Goal: Information Seeking & Learning: Learn about a topic

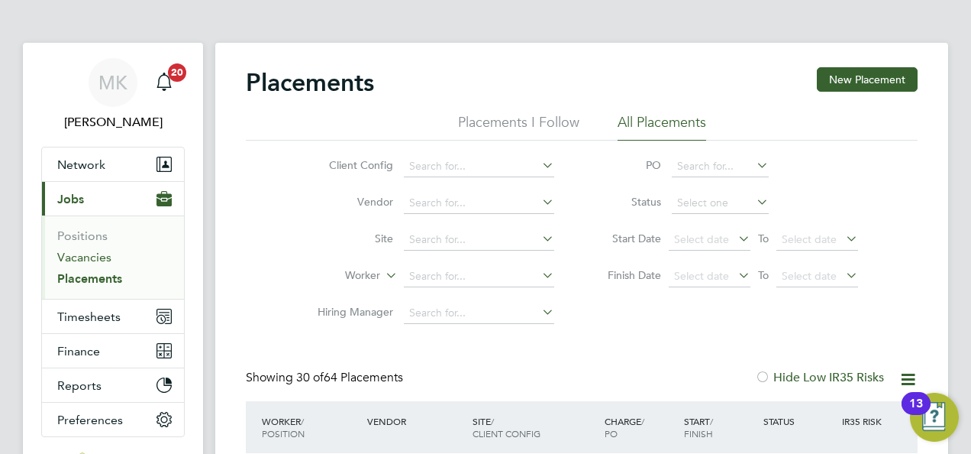
click at [72, 260] on link "Vacancies" at bounding box center [84, 257] width 54 height 15
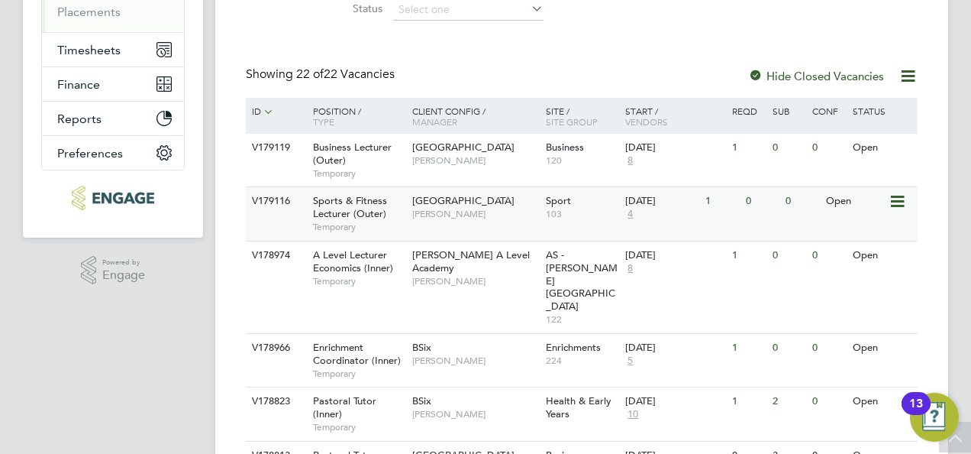
click at [630, 212] on span "4" at bounding box center [630, 214] width 10 height 13
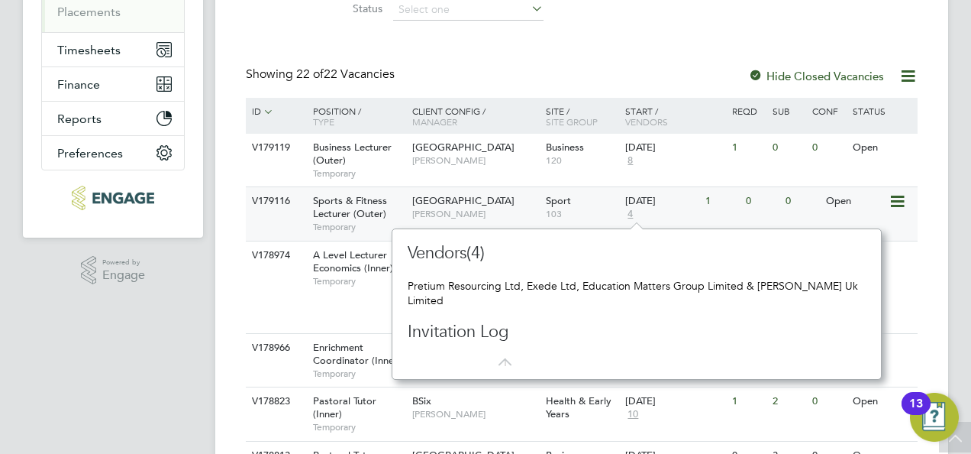
click at [361, 205] on span "Sports & Fitness Lecturer (Outer)" at bounding box center [350, 207] width 74 height 26
click at [596, 69] on div "Showing 22 of 22 Vacancies Hide Closed Vacancies" at bounding box center [582, 81] width 672 height 31
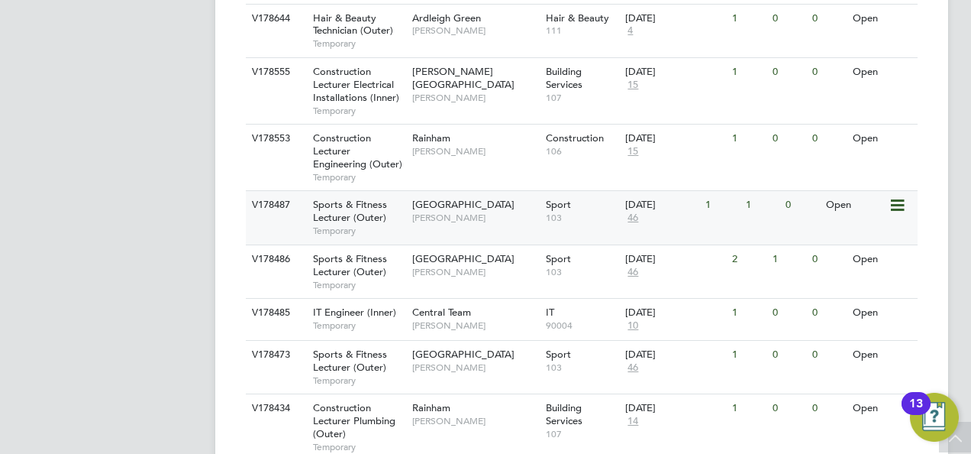
scroll to position [954, 0]
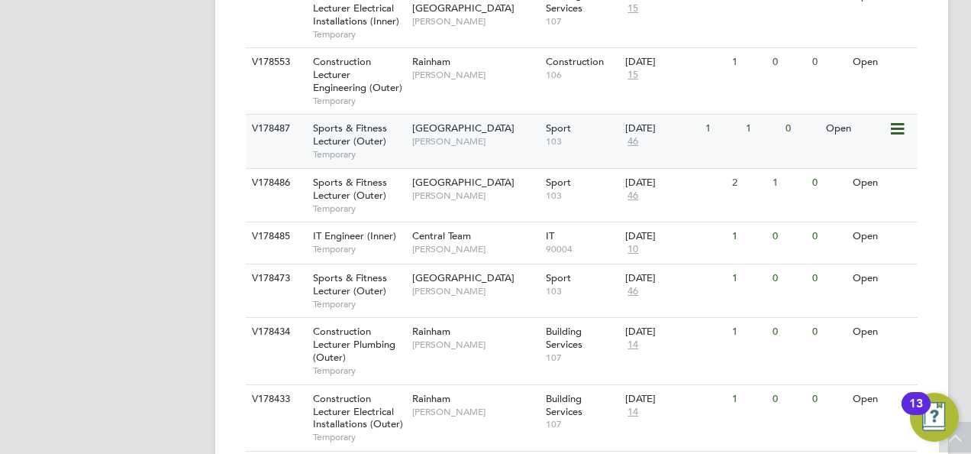
click at [348, 121] on span "Sports & Fitness Lecturer (Outer)" at bounding box center [350, 134] width 74 height 26
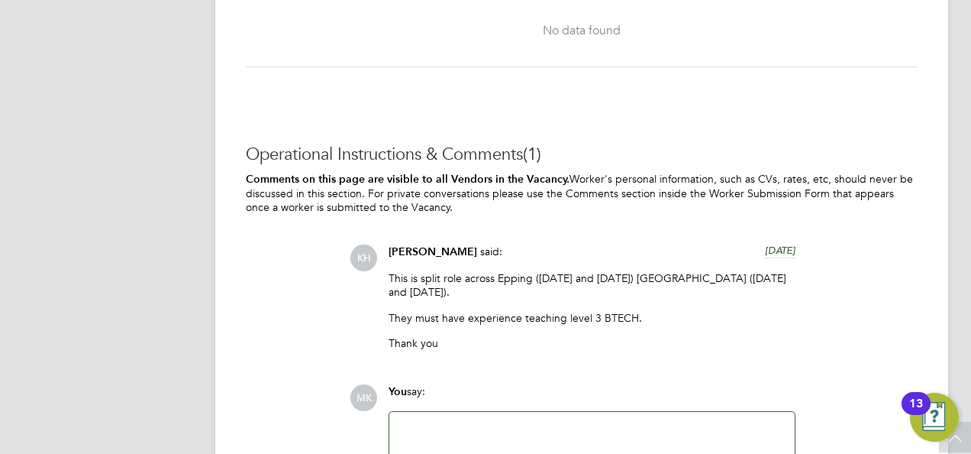
scroll to position [3283, 0]
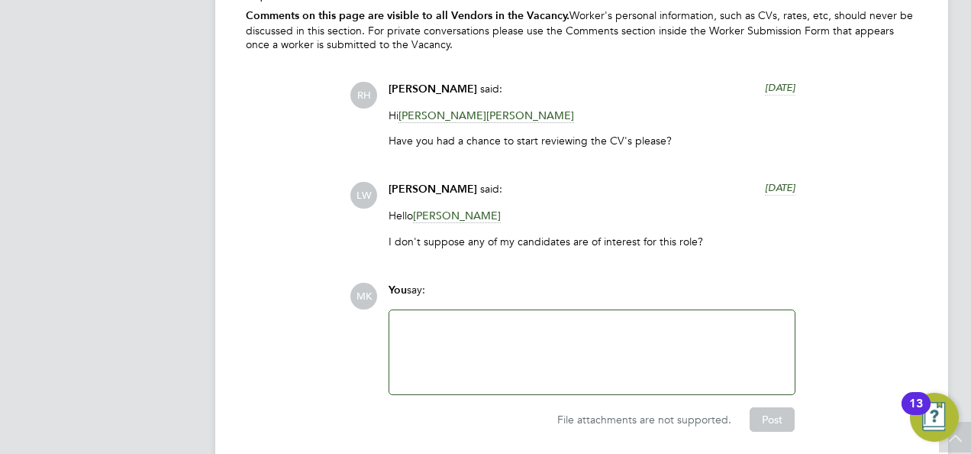
scroll to position [3360, 0]
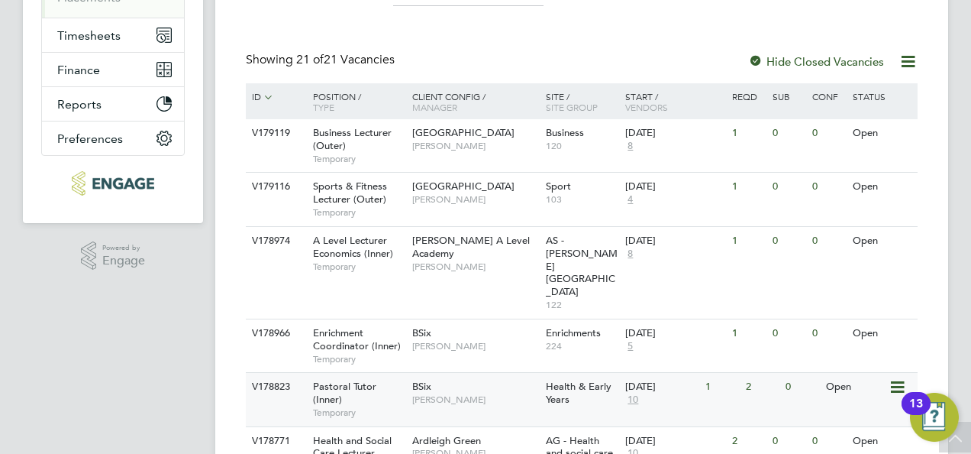
scroll to position [305, 0]
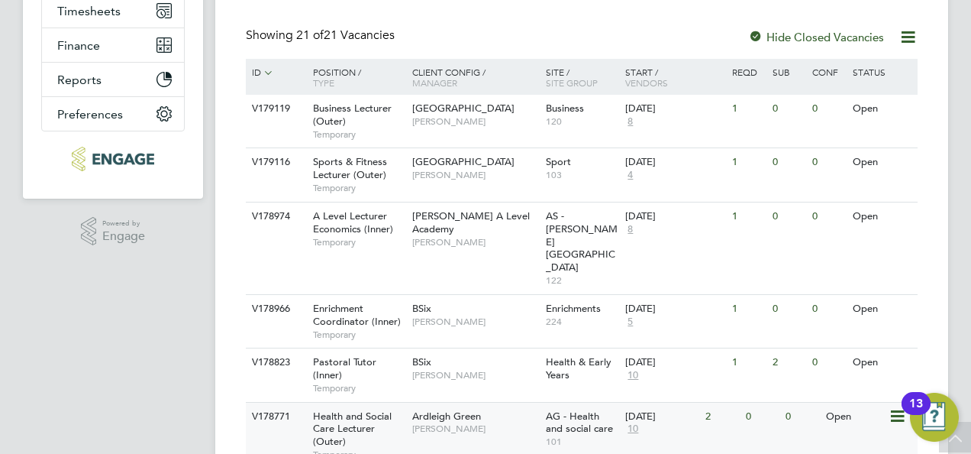
click at [348, 409] on span "Health and Social Care Lecturer (Outer)" at bounding box center [352, 428] width 79 height 39
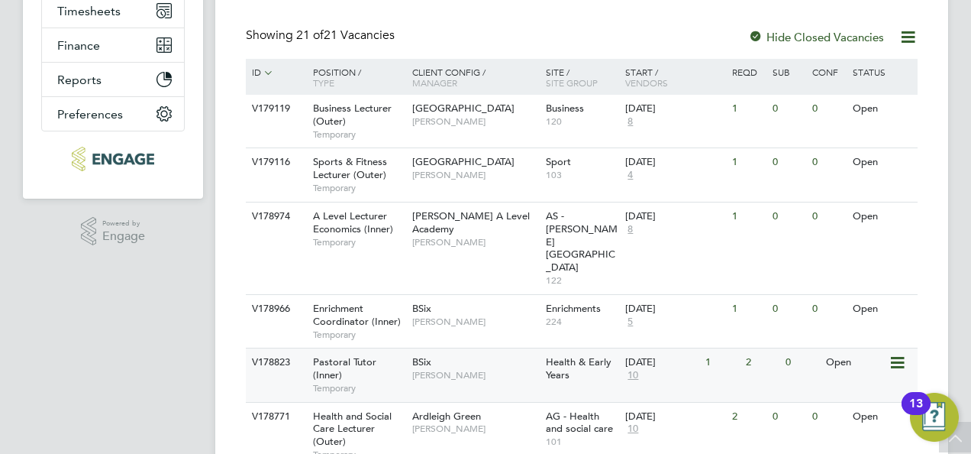
click at [373, 355] on span "Pastoral Tutor (Inner)" at bounding box center [344, 368] width 63 height 26
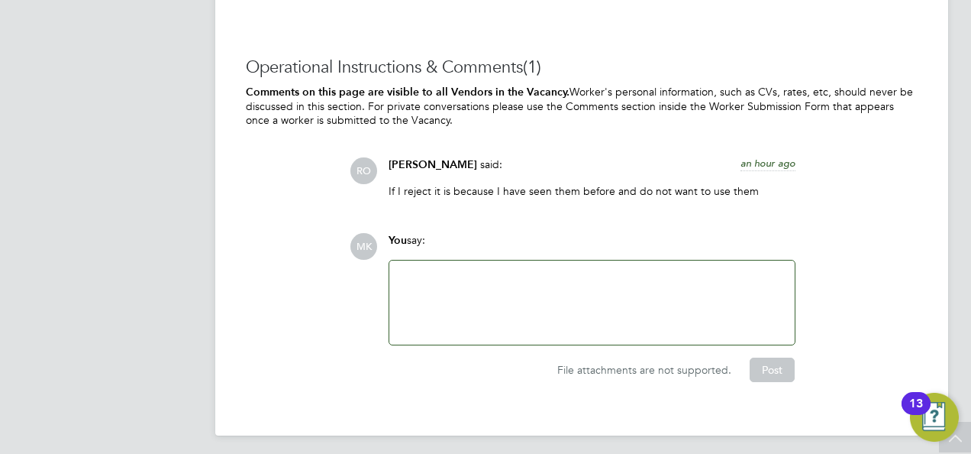
scroll to position [3006, 0]
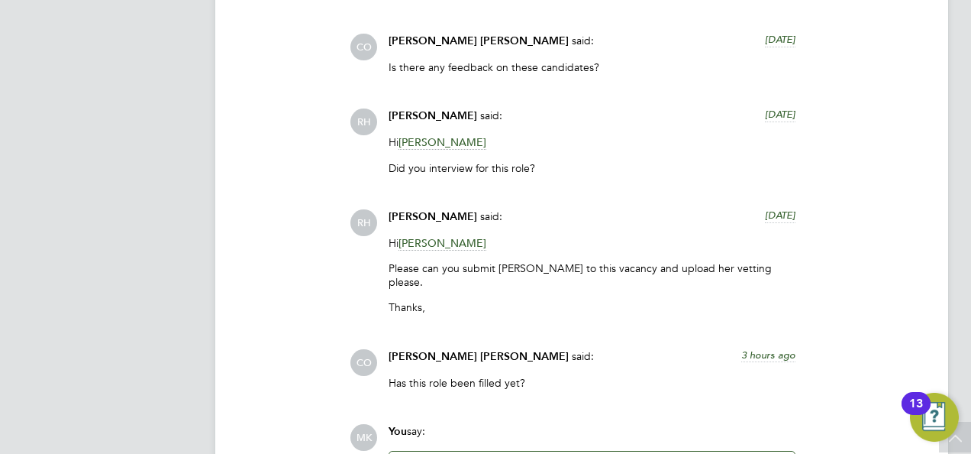
scroll to position [3742, 0]
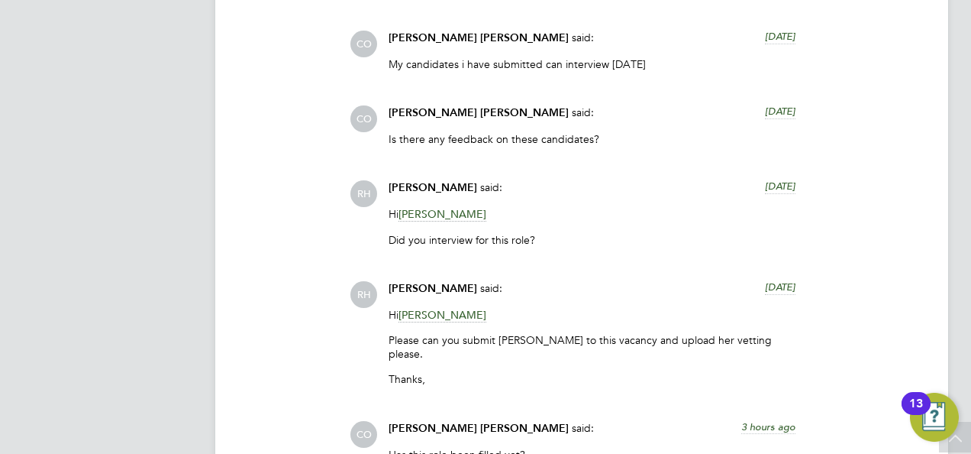
click at [444, 308] on span "[PERSON_NAME]" at bounding box center [443, 315] width 88 height 15
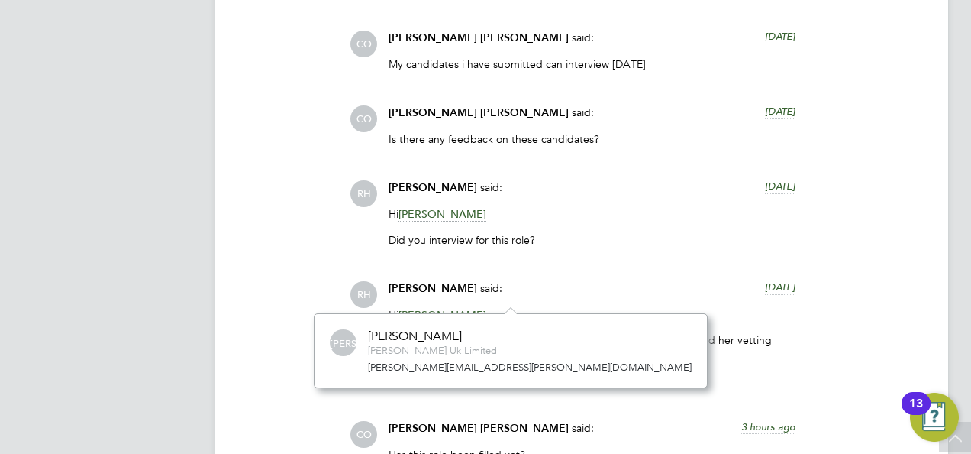
click at [524, 283] on div "[PERSON_NAME] said: [DATE]" at bounding box center [592, 294] width 407 height 27
